Goal: Check status: Check status

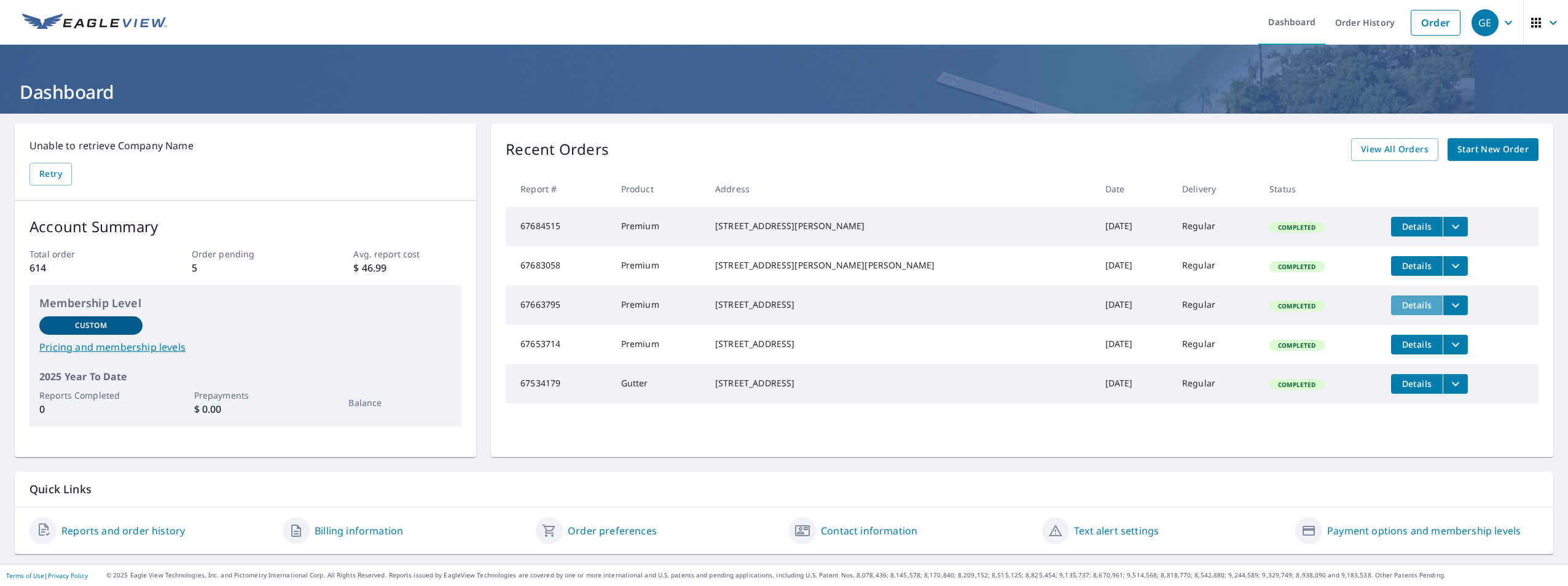
click at [1398, 311] on span "Details" at bounding box center [1417, 305] width 37 height 12
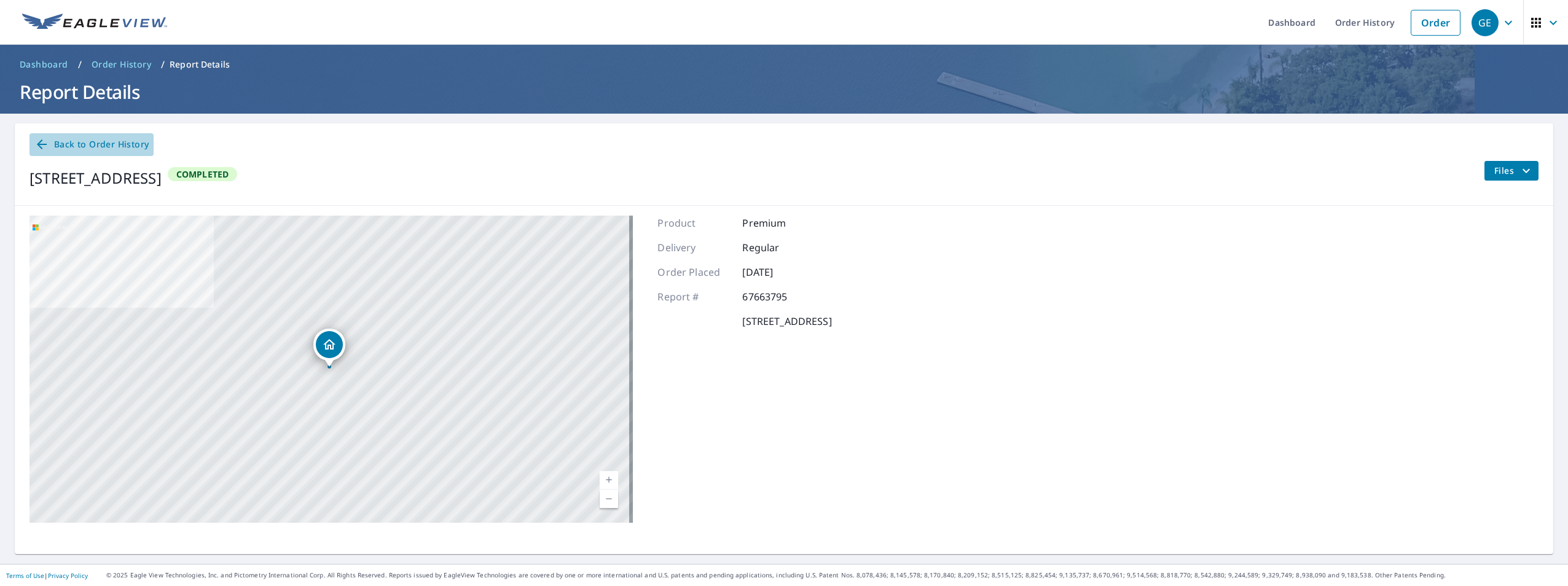
click at [46, 145] on icon at bounding box center [42, 144] width 10 height 10
